Goal: Task Accomplishment & Management: Manage account settings

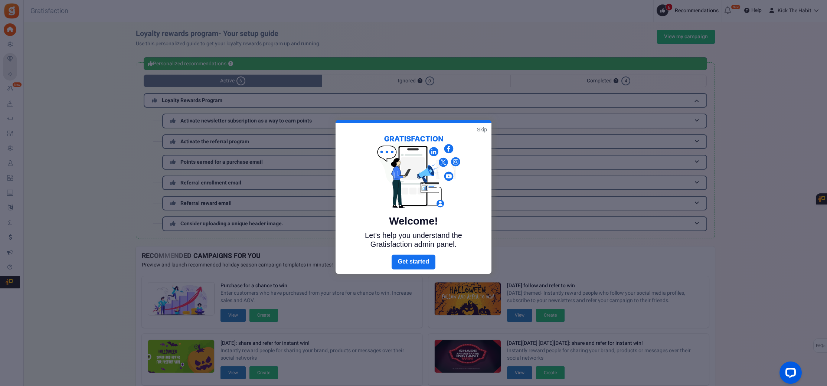
click at [477, 132] on link "Skip" at bounding box center [482, 129] width 10 height 7
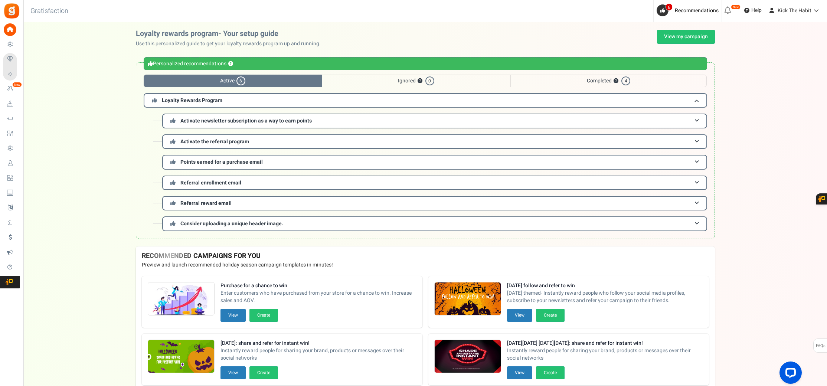
click at [0, 0] on span "Users" at bounding box center [0, 0] width 0 height 0
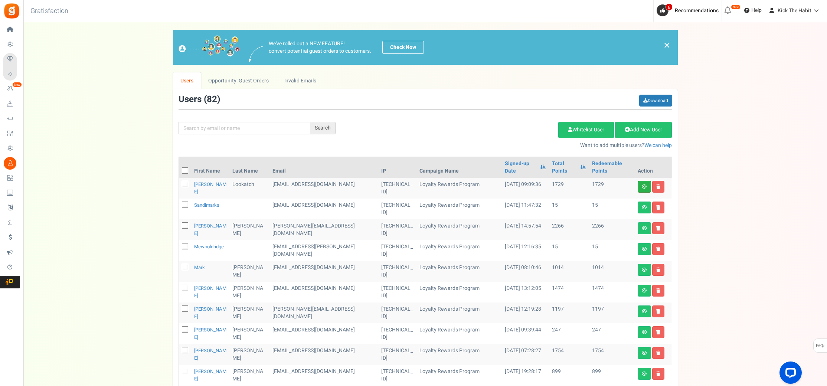
click at [647, 181] on link at bounding box center [644, 187] width 13 height 12
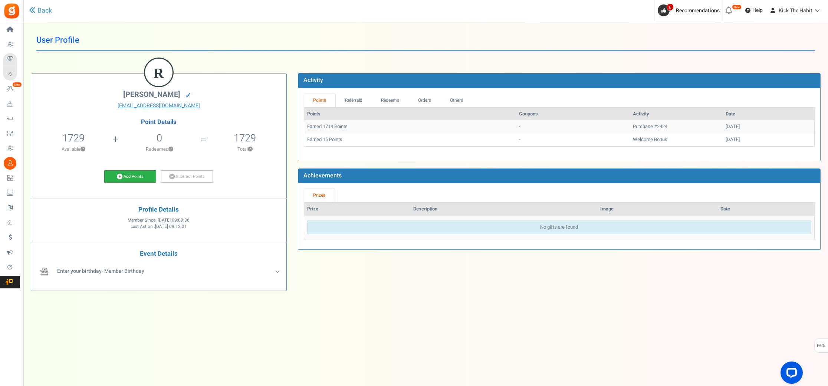
click at [131, 175] on link "Add Points" at bounding box center [130, 176] width 52 height 13
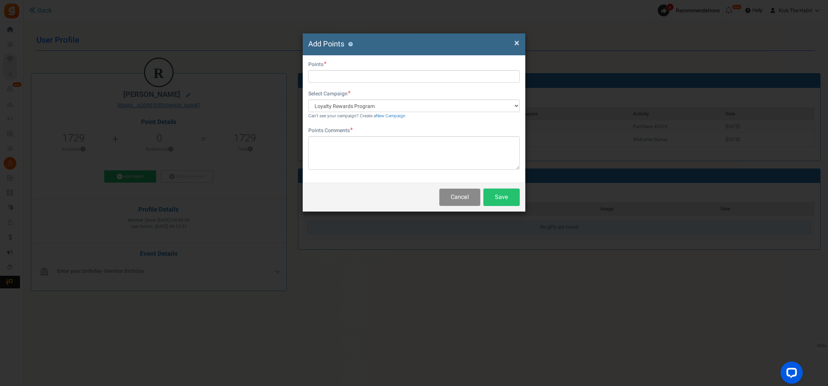
click at [472, 202] on button "Cancel" at bounding box center [459, 197] width 41 height 17
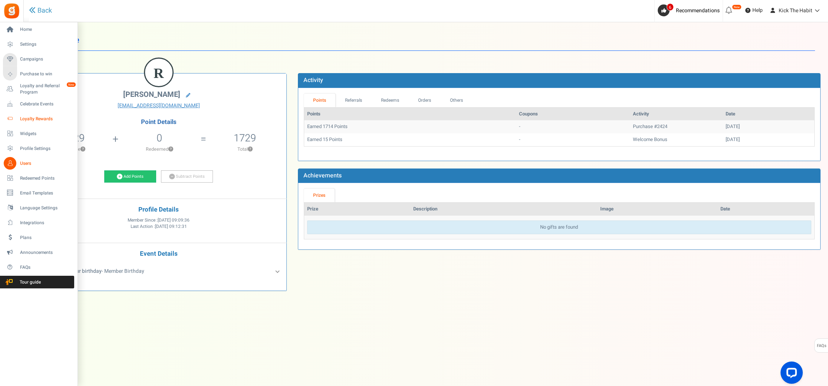
click at [30, 119] on span "Loyalty Rewards" at bounding box center [46, 119] width 52 height 6
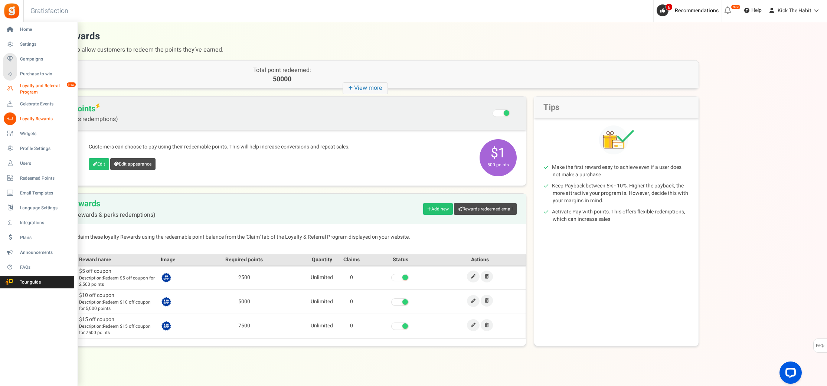
click at [28, 88] on span "Loyalty and Referral Program" at bounding box center [47, 89] width 54 height 13
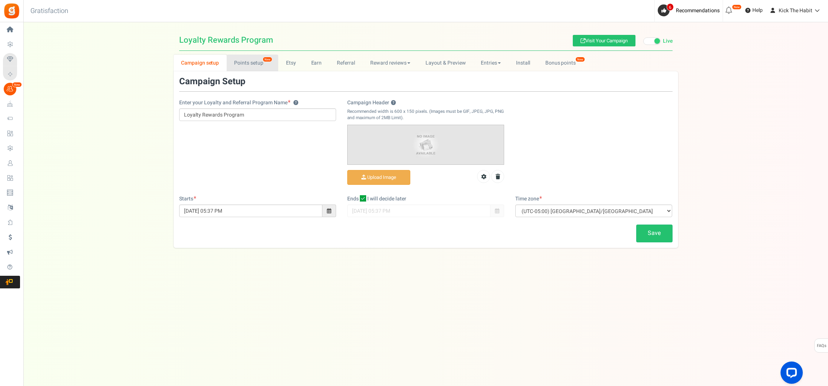
click at [243, 62] on link "Points setup New" at bounding box center [253, 63] width 52 height 17
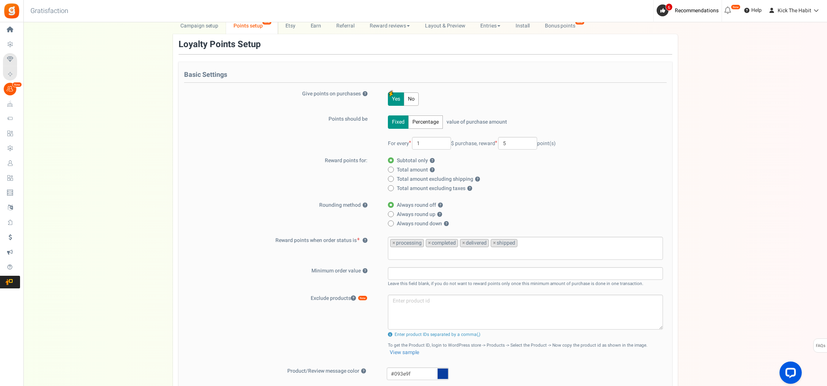
scroll to position [38, 0]
click at [20, 159] on link "Users" at bounding box center [11, 163] width 17 height 13
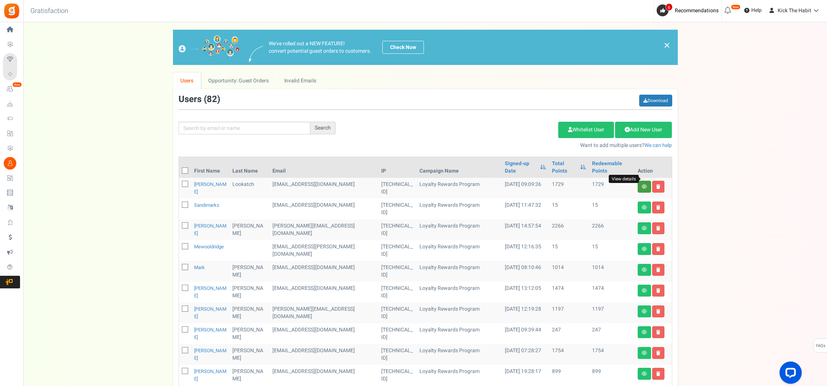
click at [644, 184] on icon at bounding box center [644, 186] width 5 height 4
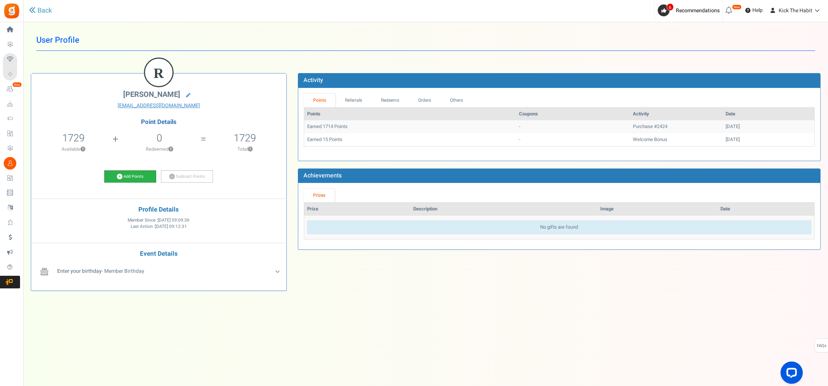
click at [126, 177] on link "Add Points" at bounding box center [130, 176] width 52 height 13
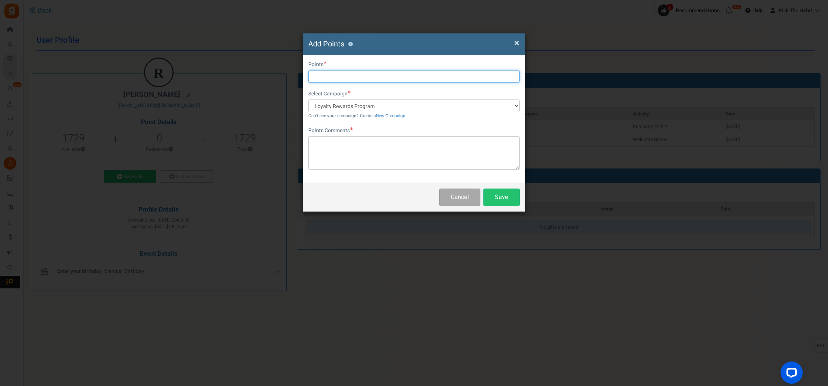
click at [334, 79] on input "text" at bounding box center [414, 76] width 212 height 13
paste input "1,108"
type input "1,108"
click at [375, 151] on textarea at bounding box center [414, 152] width 212 height 33
paste textarea "1,108"
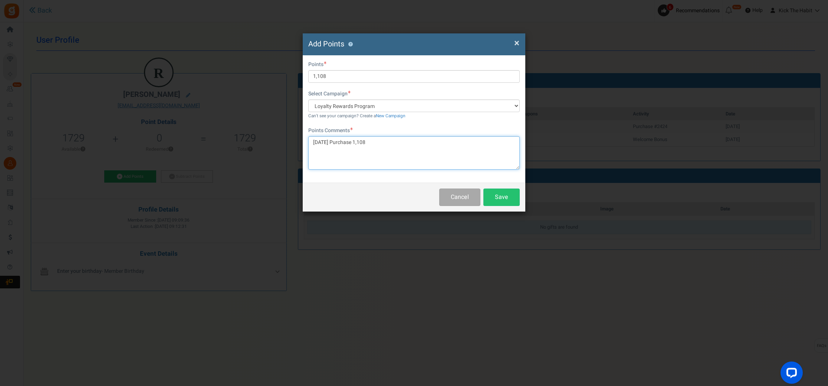
drag, startPoint x: 394, startPoint y: 142, endPoint x: 362, endPoint y: 142, distance: 31.5
click at [362, 142] on textarea "[DATE] Purchase 1,108" at bounding box center [414, 152] width 212 height 33
paste textarea "$221.54"
type textarea "[DATE] Purchase $221.54"
click at [504, 197] on button "Save" at bounding box center [502, 197] width 36 height 17
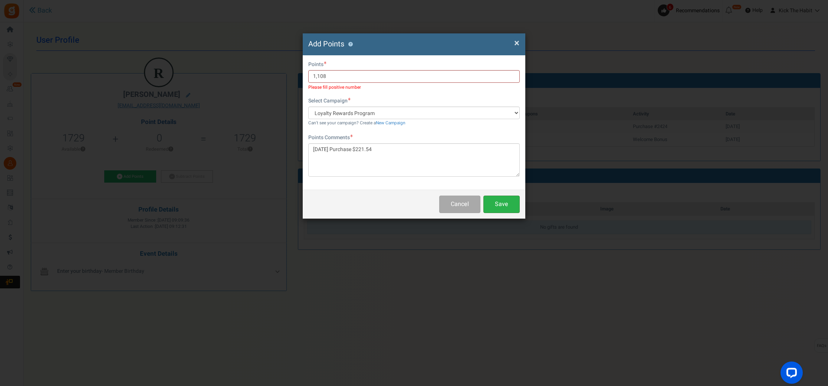
click at [509, 209] on button "Save" at bounding box center [502, 204] width 36 height 17
click at [331, 77] on input "1,108" at bounding box center [414, 76] width 212 height 13
click at [312, 76] on input "1,108" at bounding box center [414, 76] width 212 height 13
type input "1108"
drag, startPoint x: 511, startPoint y: 206, endPoint x: 499, endPoint y: 204, distance: 12.1
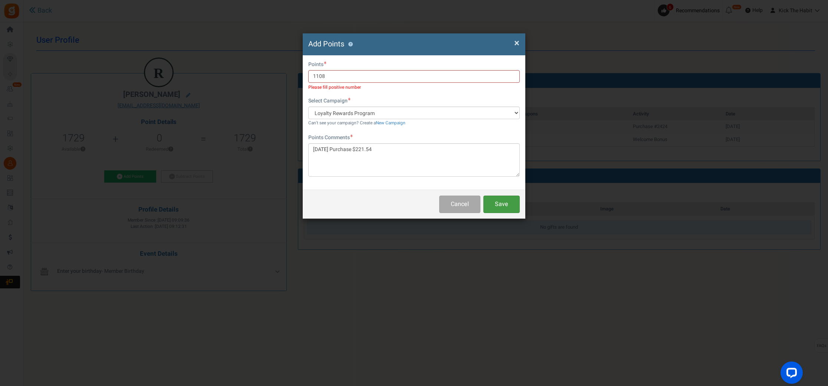
click at [510, 206] on button "Save" at bounding box center [502, 204] width 36 height 17
